Goal: Transaction & Acquisition: Purchase product/service

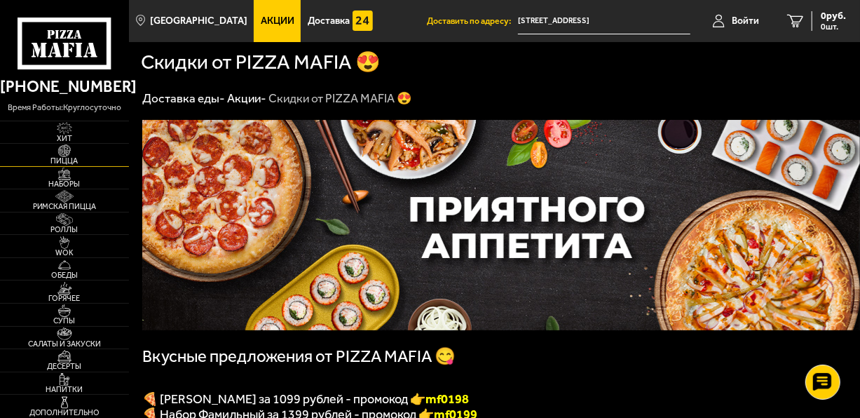
click at [64, 158] on span "Пицца" at bounding box center [64, 161] width 129 height 8
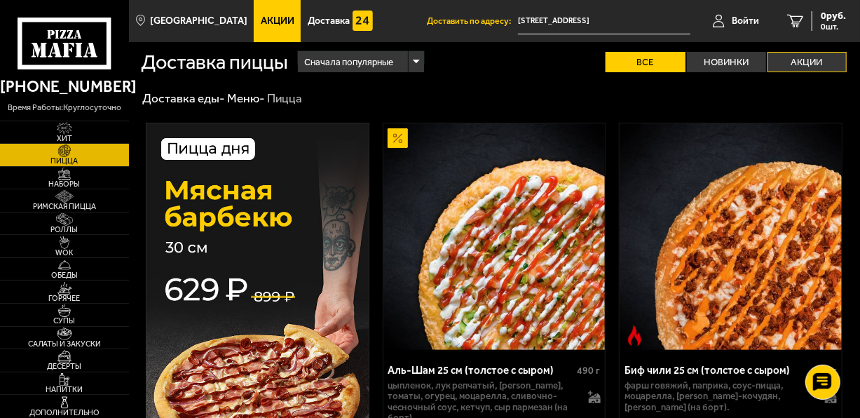
click at [815, 66] on label "Акции" at bounding box center [806, 62] width 79 height 20
click at [0, 0] on input "Акции" at bounding box center [0, 0] width 0 height 0
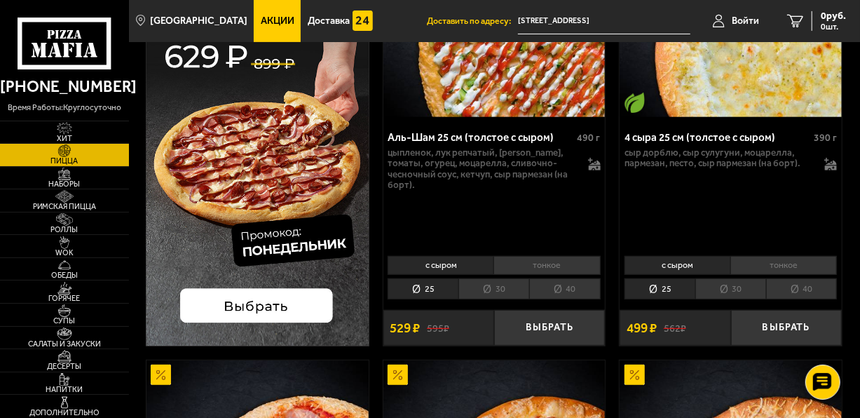
scroll to position [238, 0]
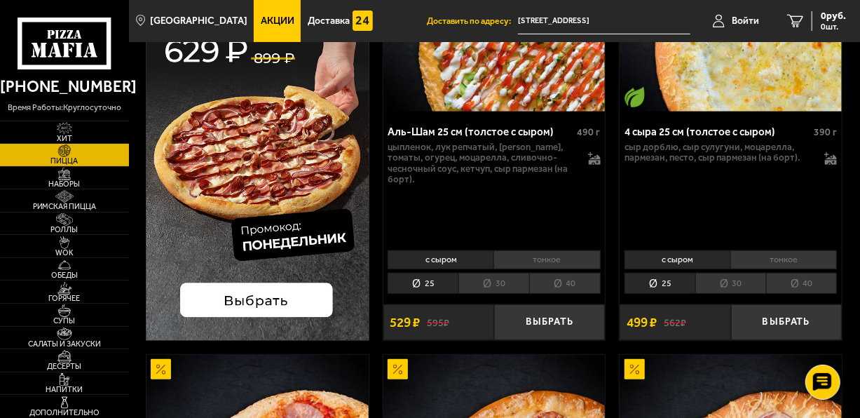
click at [262, 303] on img at bounding box center [257, 111] width 223 height 455
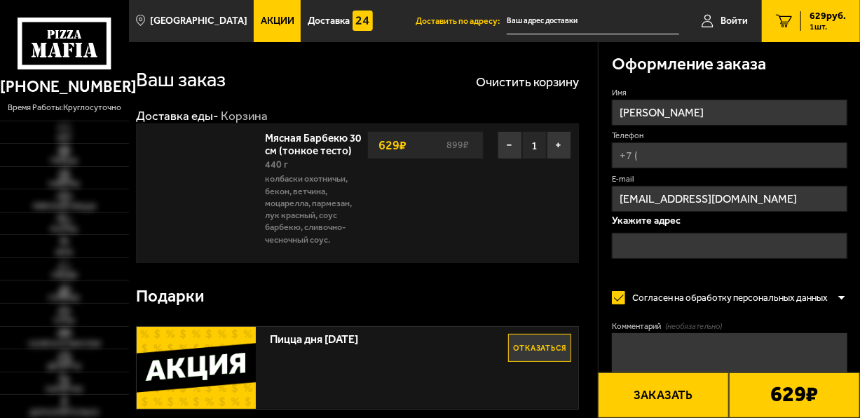
type input "[STREET_ADDRESS]"
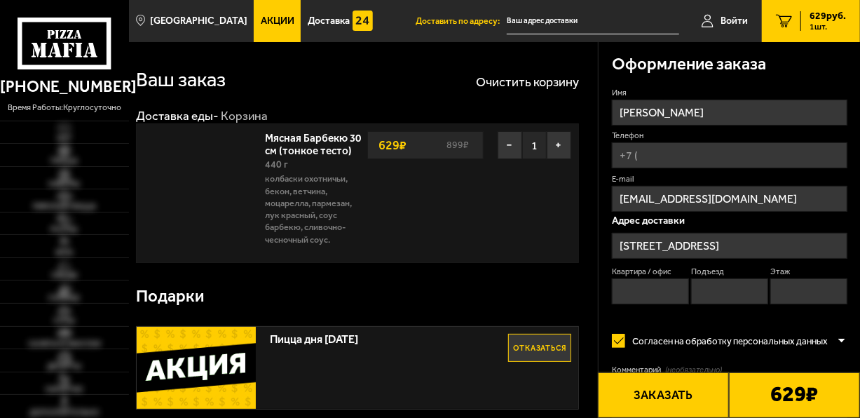
type input "[STREET_ADDRESS]"
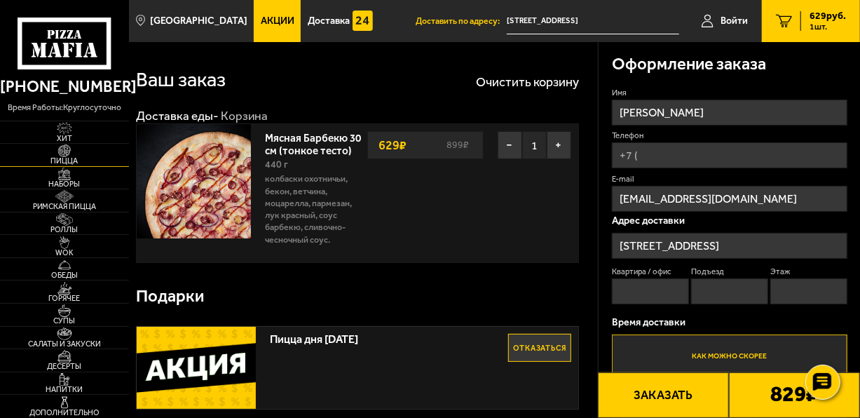
click at [64, 163] on span "Пицца" at bounding box center [64, 161] width 129 height 8
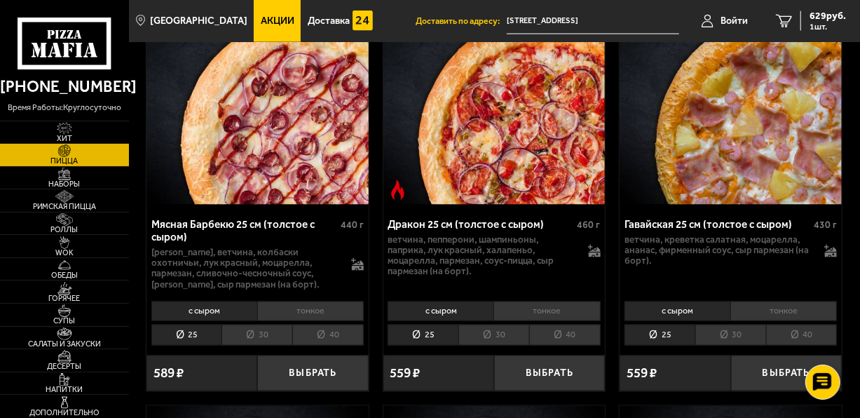
scroll to position [3619, 0]
click at [783, 301] on li "тонкое" at bounding box center [783, 310] width 106 height 19
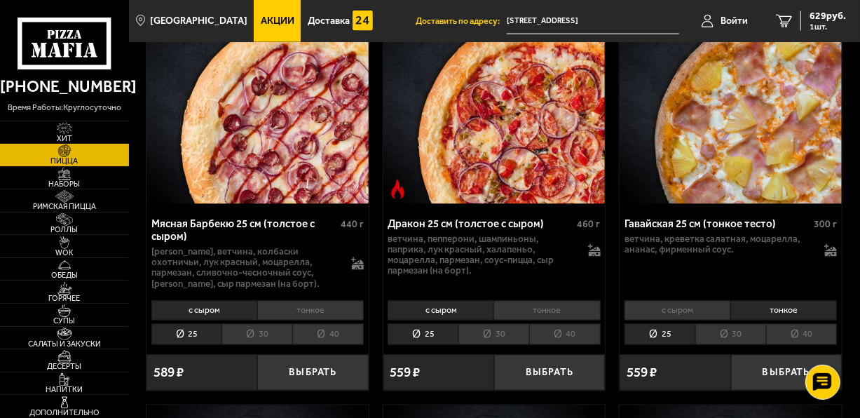
click at [733, 324] on li "30" at bounding box center [730, 334] width 71 height 21
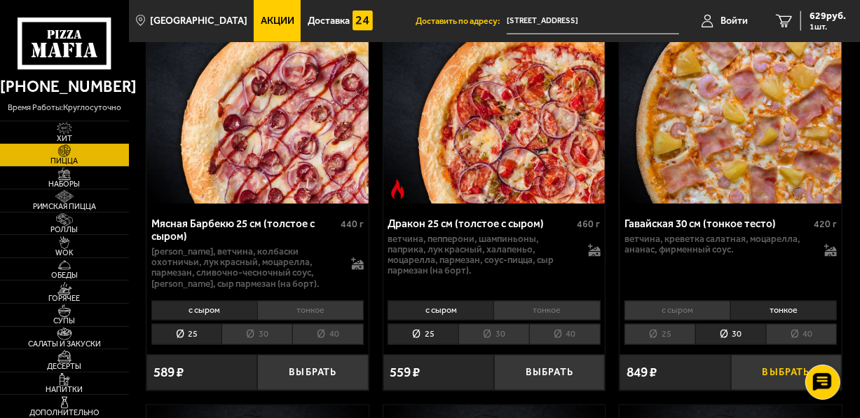
click at [798, 354] on button "Выбрать" at bounding box center [786, 372] width 111 height 36
click at [815, 17] on span "1478 руб." at bounding box center [825, 16] width 42 height 10
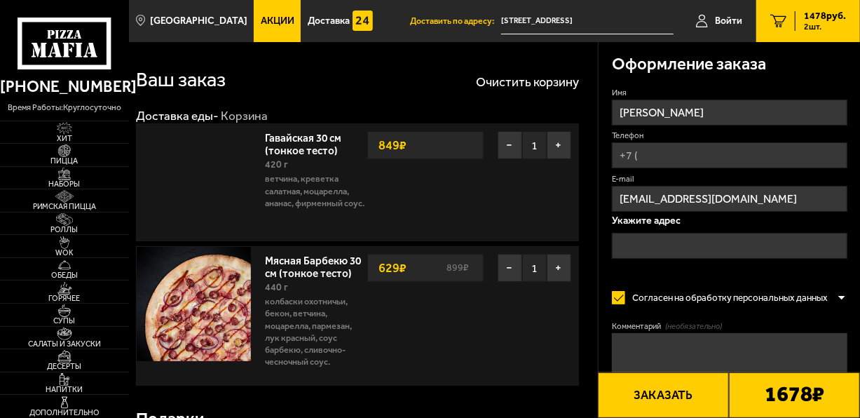
type input "[STREET_ADDRESS]"
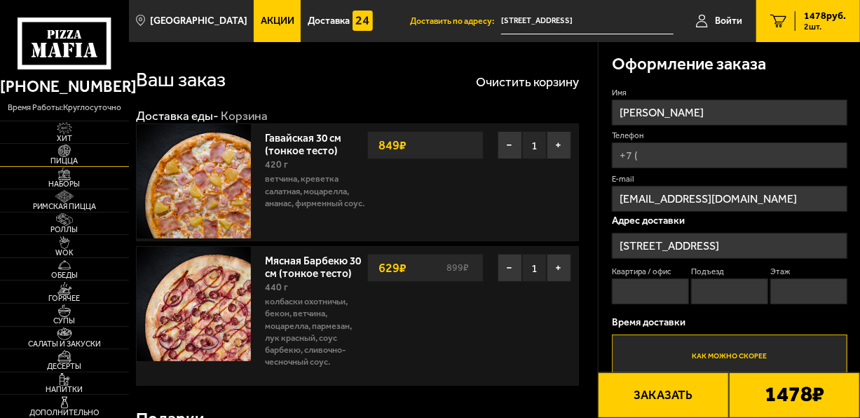
click at [70, 158] on span "Пицца" at bounding box center [64, 161] width 129 height 8
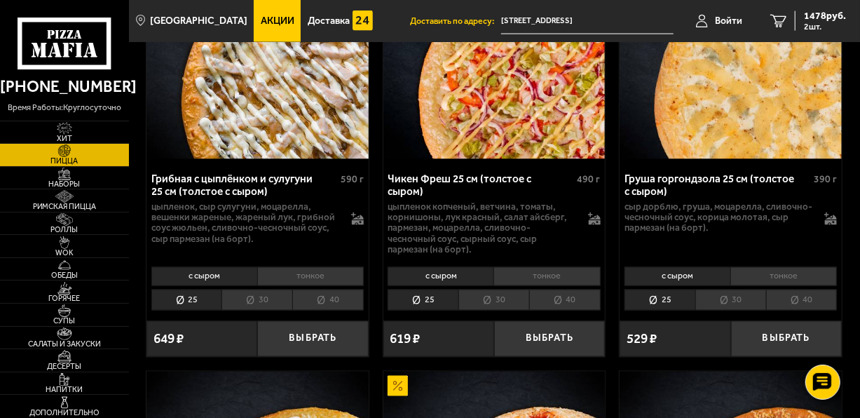
scroll to position [1119, 0]
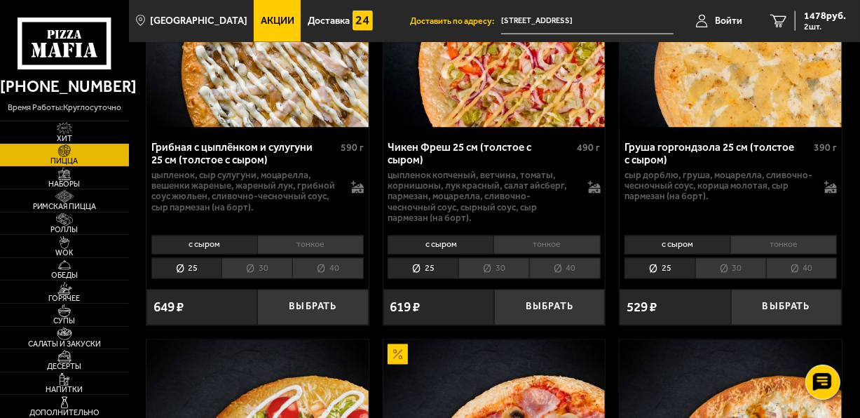
click at [751, 239] on li "тонкое" at bounding box center [783, 244] width 106 height 19
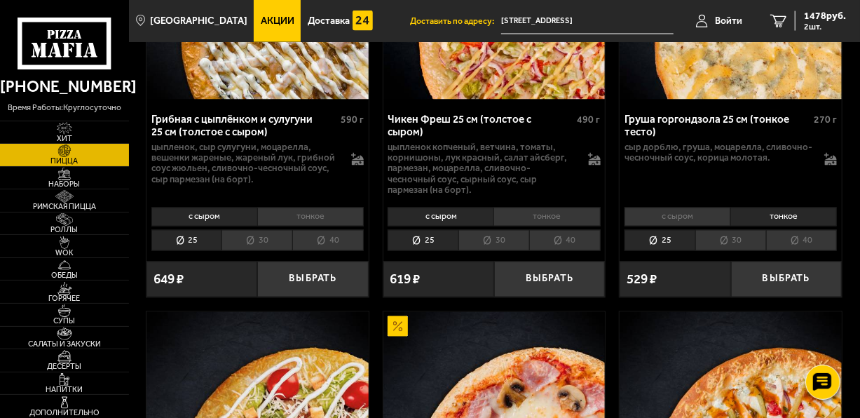
scroll to position [1143, 0]
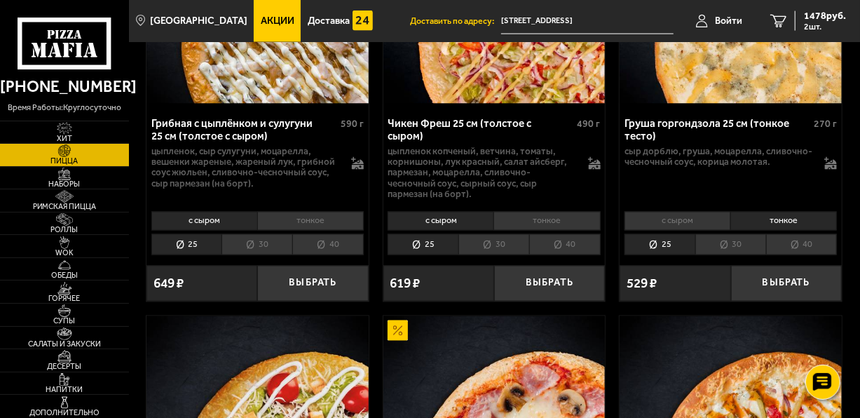
click at [723, 236] on li "30" at bounding box center [730, 244] width 71 height 21
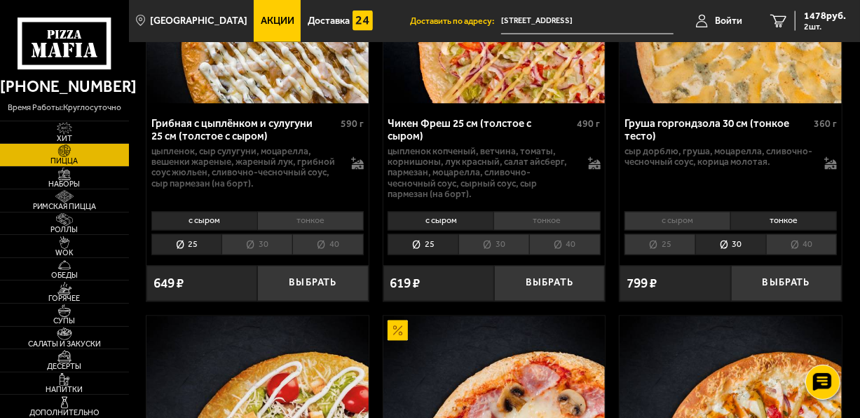
click at [675, 236] on li "25" at bounding box center [659, 244] width 71 height 21
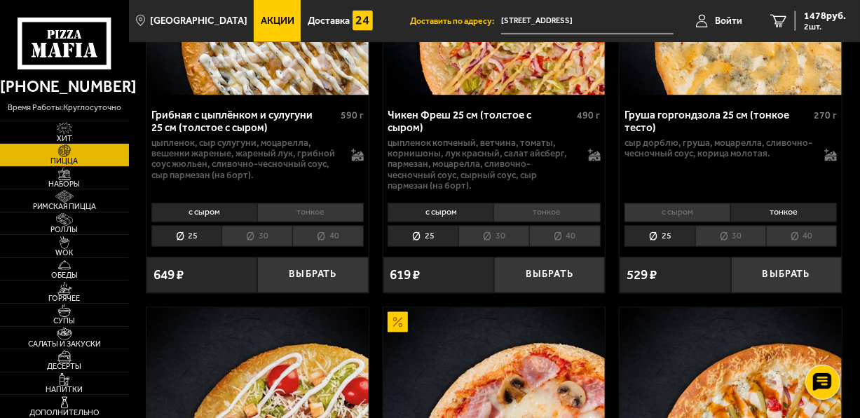
scroll to position [1161, 0]
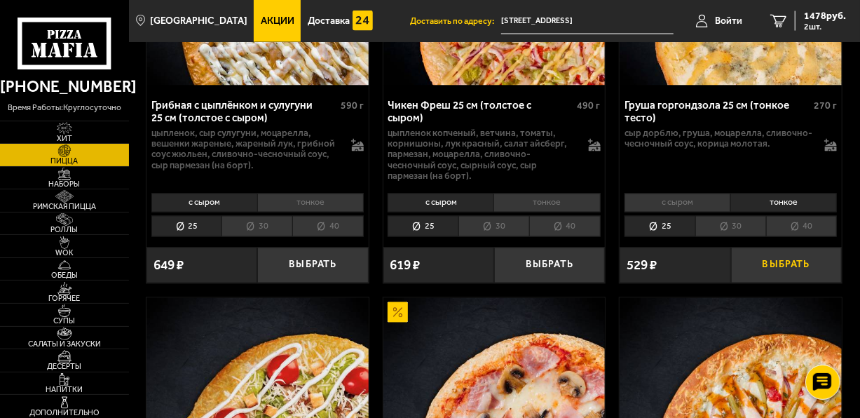
click at [808, 254] on button "Выбрать" at bounding box center [786, 265] width 111 height 36
click at [815, 27] on span "3 шт." at bounding box center [825, 26] width 42 height 8
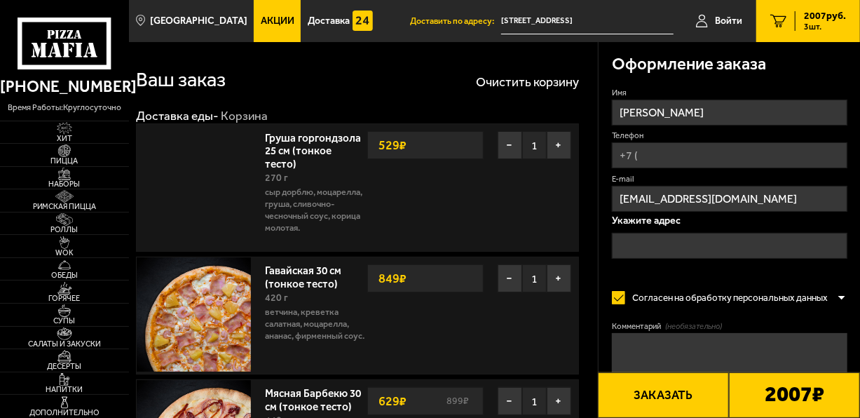
type input "[STREET_ADDRESS]"
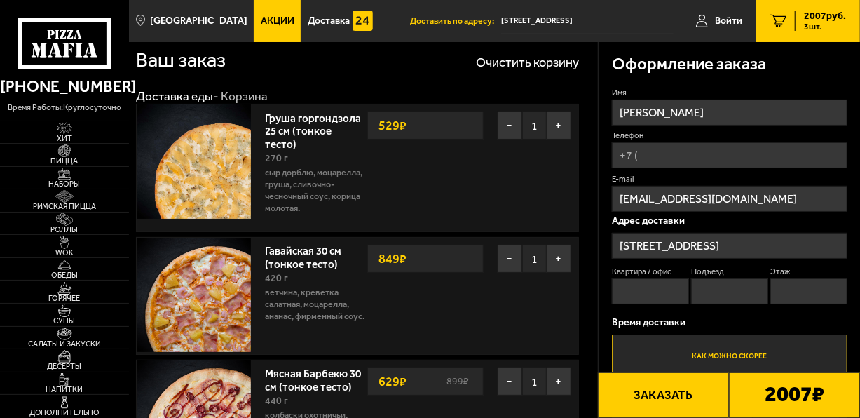
scroll to position [18, 0]
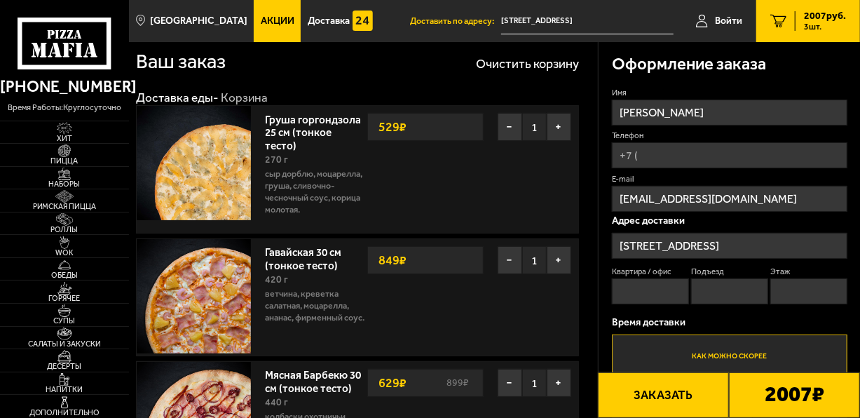
click at [674, 164] on input "Телефон" at bounding box center [729, 155] width 235 height 26
type input "[PHONE_NUMBER]"
click at [817, 135] on span "Применить скидку" at bounding box center [800, 135] width 67 height 11
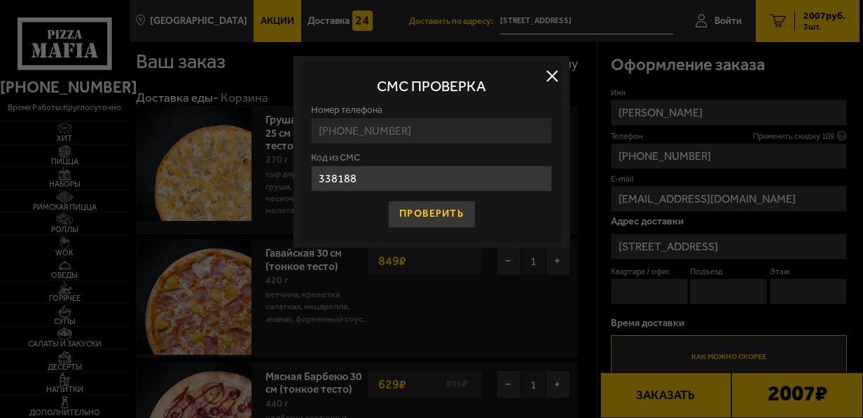
type input "338188"
click at [432, 209] on button "Проверить" at bounding box center [431, 213] width 88 height 27
type input "108"
type input "1"
type input "16"
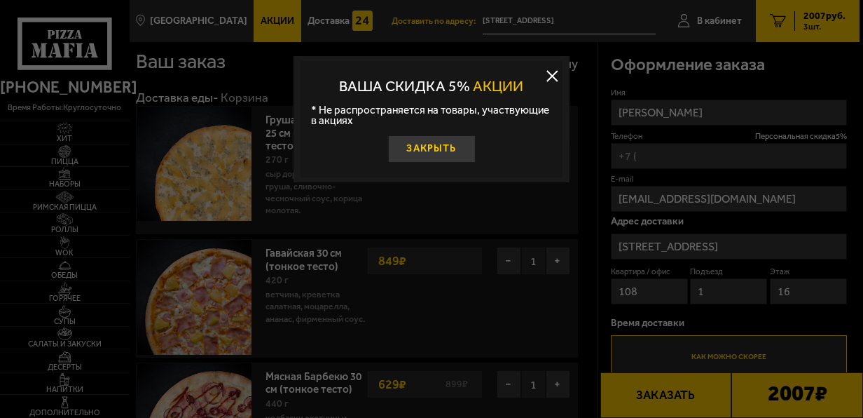
click at [443, 147] on button "Закрыть" at bounding box center [431, 148] width 88 height 27
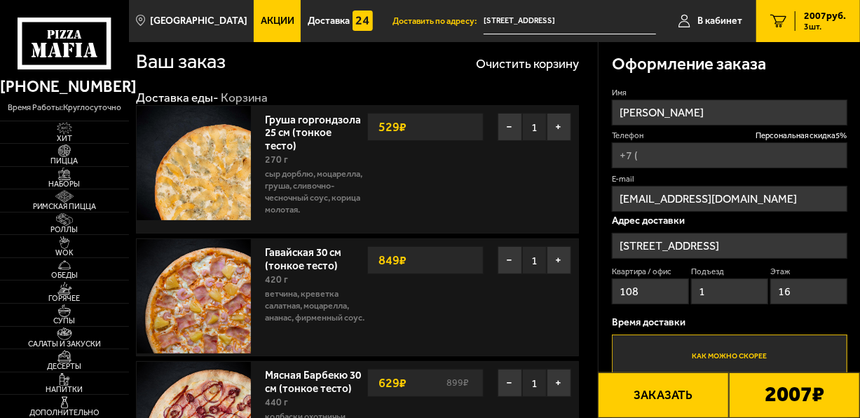
click at [646, 178] on label "E-mail" at bounding box center [729, 178] width 235 height 11
click at [646, 186] on input "[EMAIL_ADDRESS][DOMAIN_NAME]" at bounding box center [729, 199] width 235 height 26
click at [623, 163] on input "Телефон Персональная скидка 5 %" at bounding box center [729, 155] width 235 height 26
type input "[PHONE_NUMBER]"
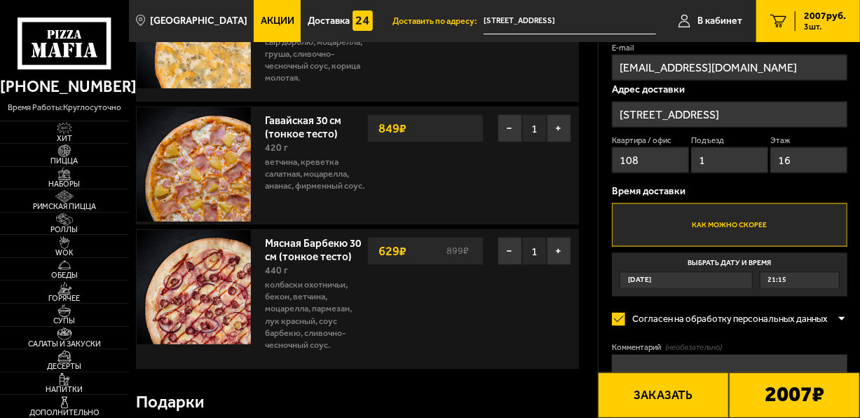
scroll to position [156, 0]
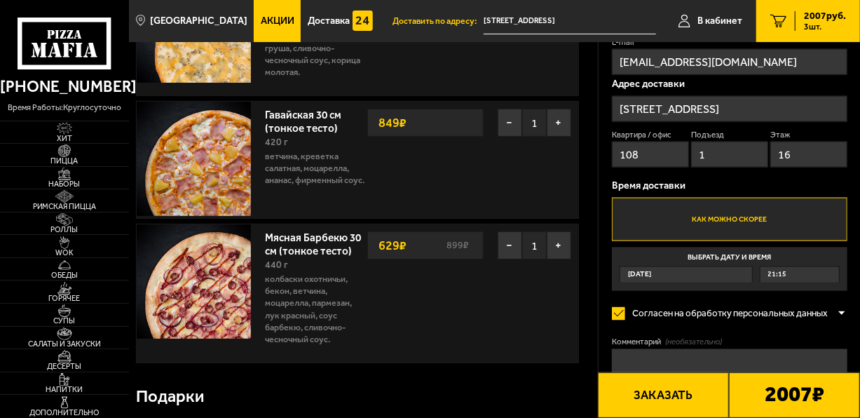
click at [730, 225] on label "Как можно скорее" at bounding box center [729, 219] width 235 height 43
click at [0, 0] on input "Как можно скорее" at bounding box center [0, 0] width 0 height 0
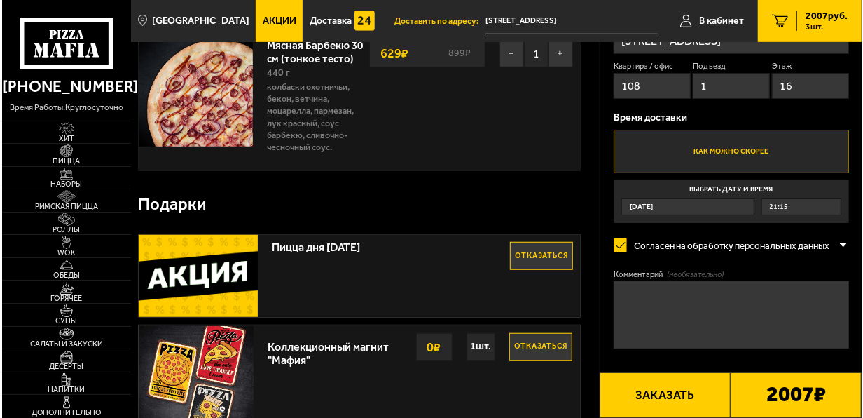
scroll to position [350, 0]
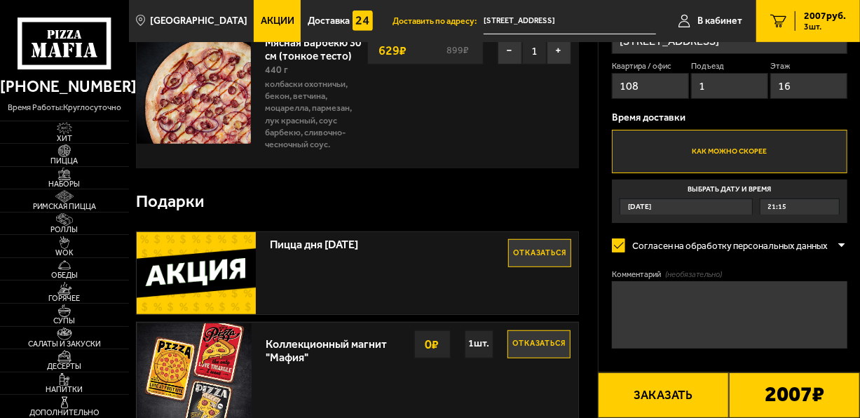
click at [662, 394] on button "Заказать" at bounding box center [663, 395] width 131 height 46
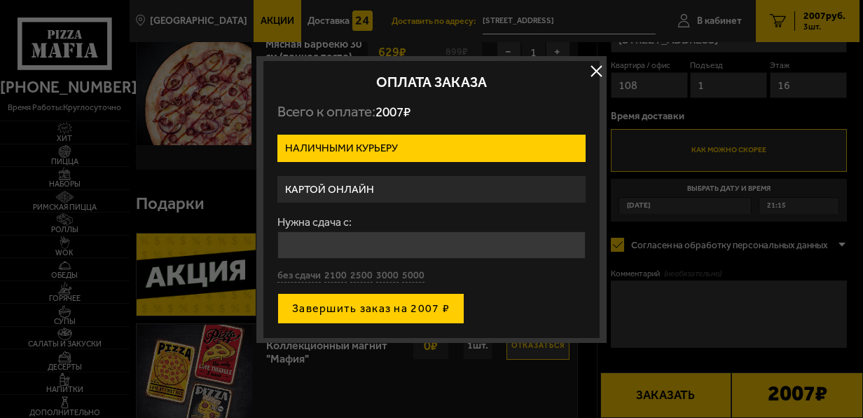
click at [364, 308] on button "Завершить заказ на 2007 ₽" at bounding box center [370, 308] width 187 height 31
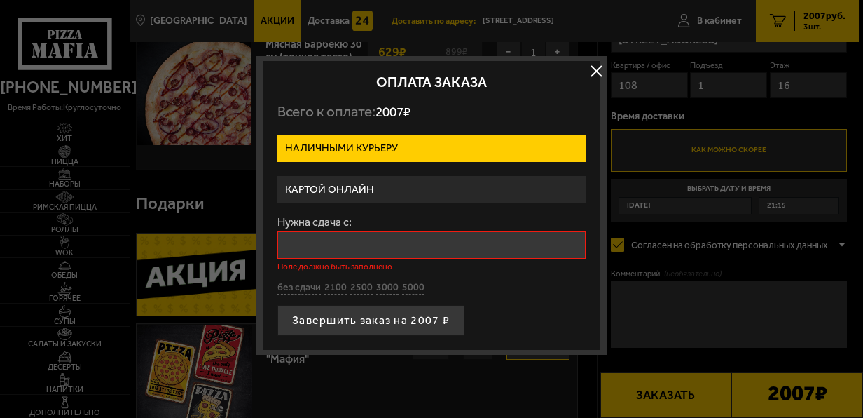
click at [348, 238] on input "Нужна сдача с:" at bounding box center [431, 244] width 308 height 27
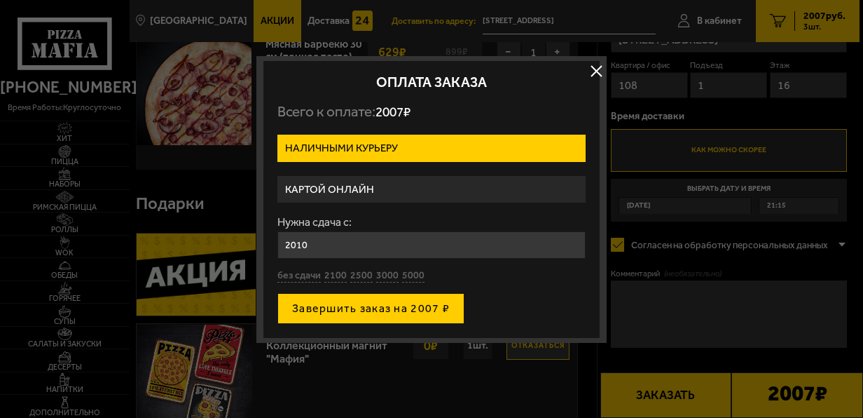
type input "2010"
click at [389, 304] on button "Завершить заказ на 2007 ₽" at bounding box center [370, 308] width 187 height 31
